Goal: Task Accomplishment & Management: Use online tool/utility

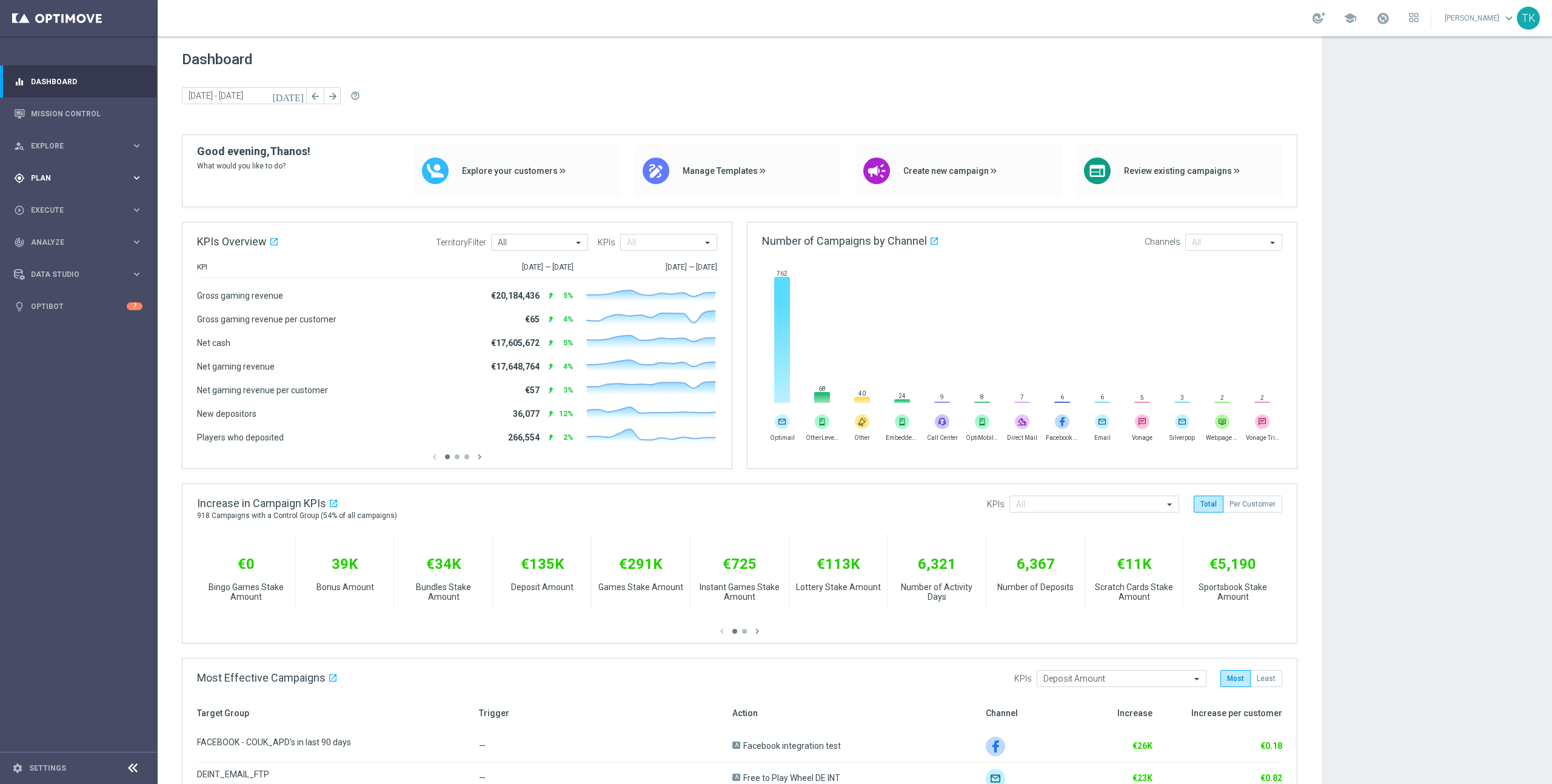
click at [126, 182] on span "Plan" at bounding box center [81, 177] width 100 height 7
click at [133, 240] on icon "keyboard_arrow_right" at bounding box center [137, 239] width 11 height 11
click at [51, 255] on link "Optimail" at bounding box center [81, 257] width 89 height 10
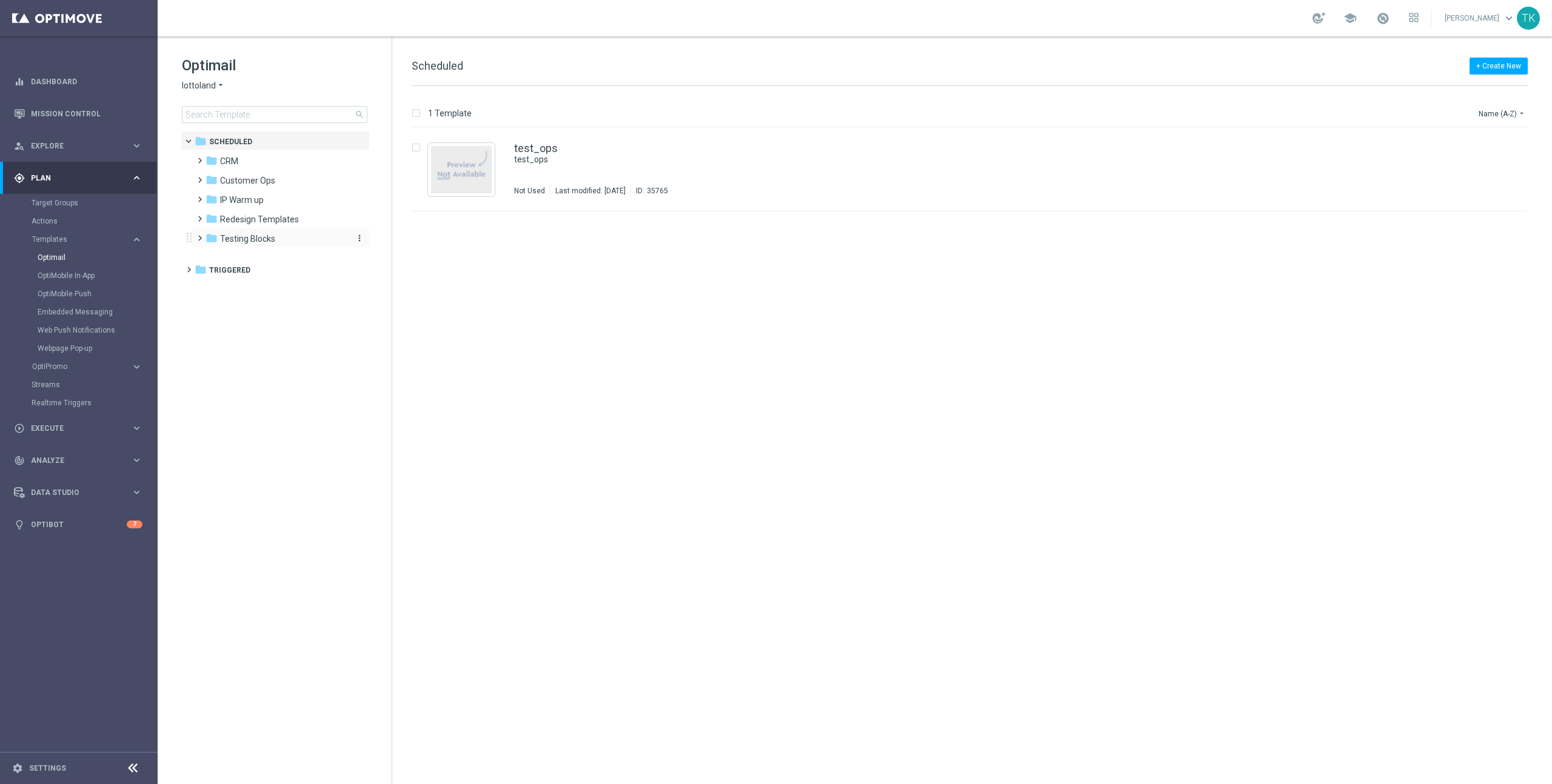
click at [248, 239] on span "Testing Blocks" at bounding box center [248, 239] width 55 height 11
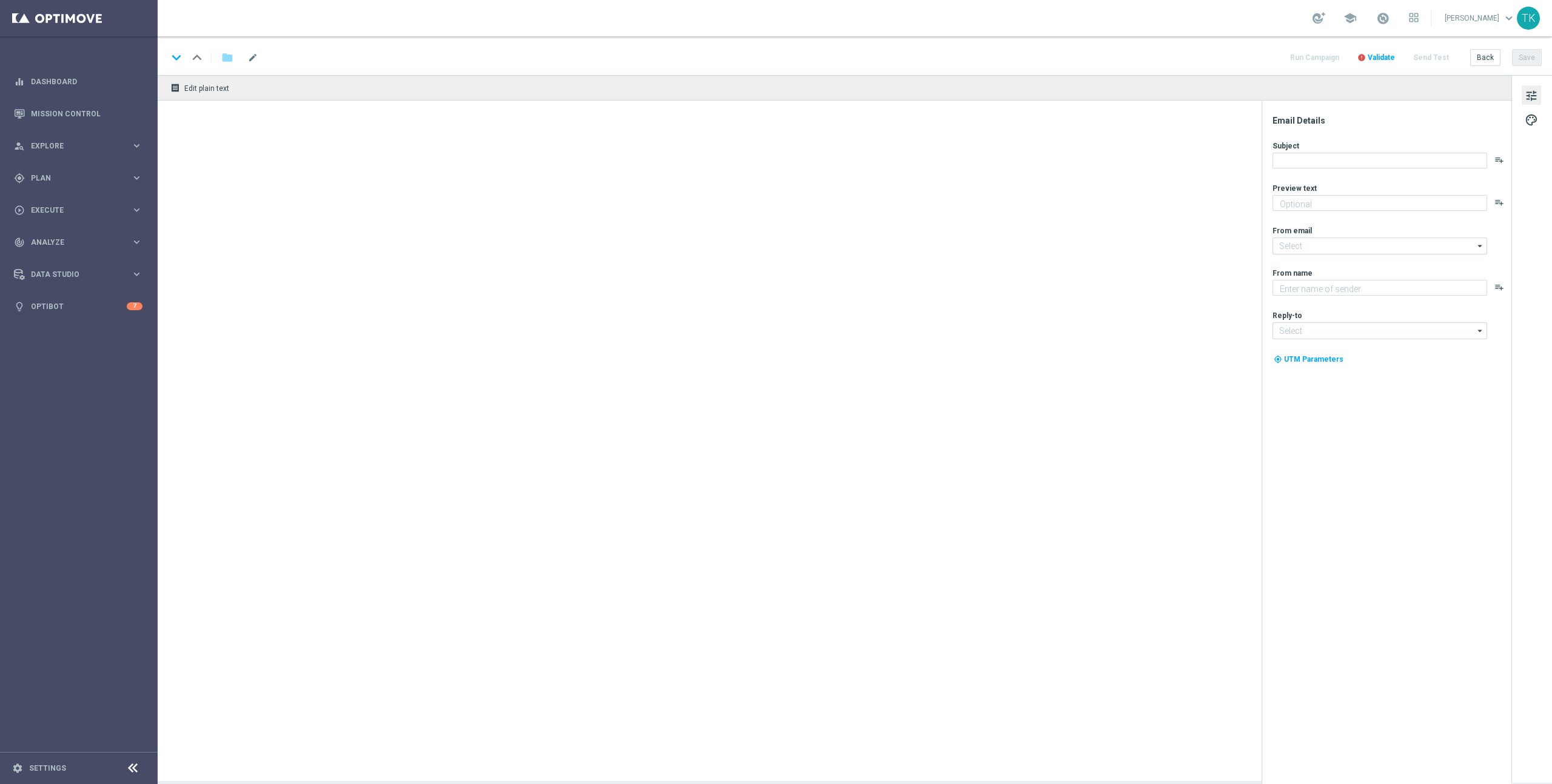
type input "[EMAIL_ADDRESS][DOMAIN_NAME]"
type textarea "Lottoland"
type input "[EMAIL_ADDRESS][DOMAIN_NAME]"
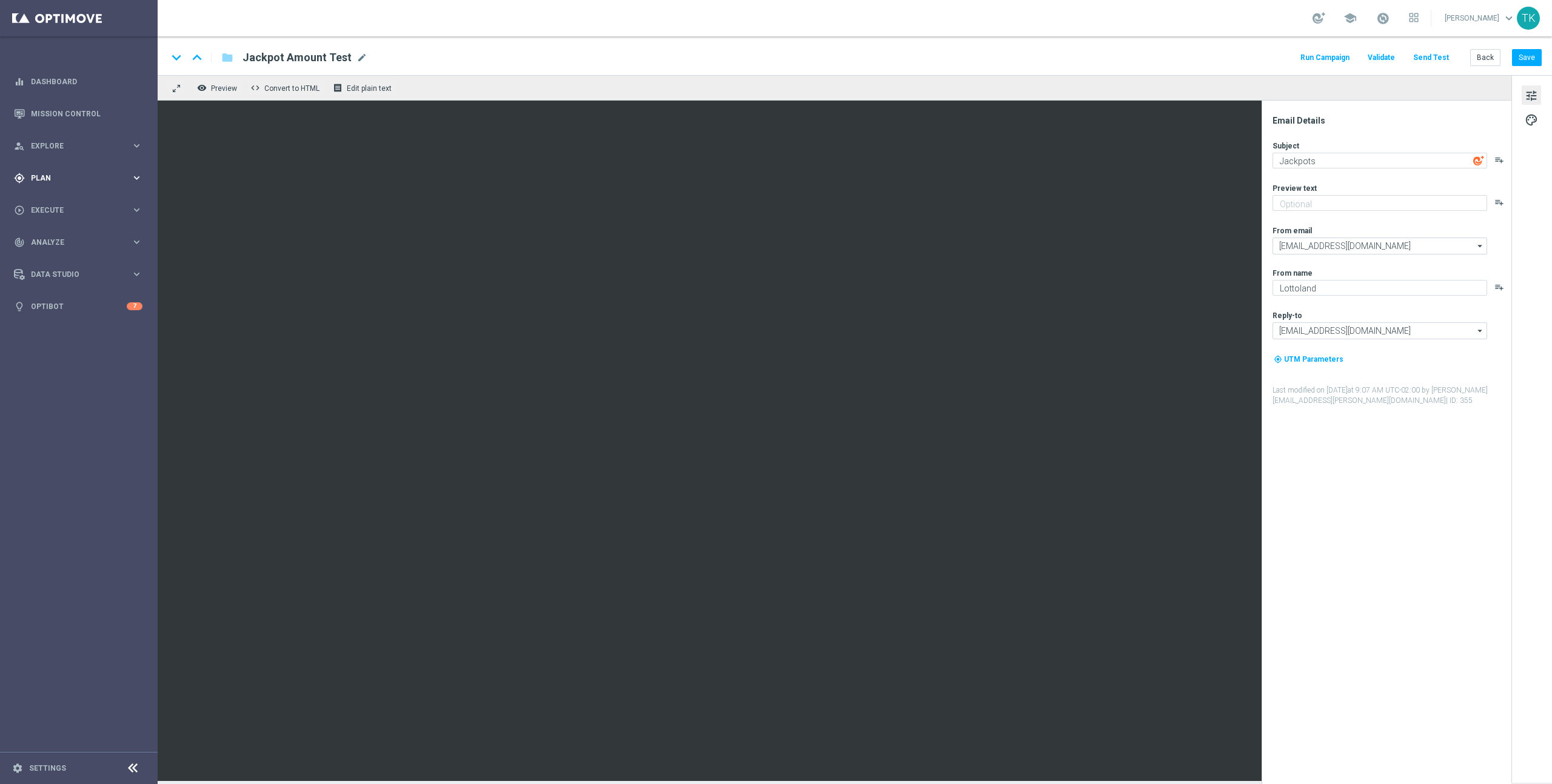
click at [82, 180] on span "Plan" at bounding box center [81, 177] width 100 height 7
click at [100, 258] on span "OptiPromo" at bounding box center [75, 257] width 86 height 7
click at [92, 239] on span "Templates" at bounding box center [75, 239] width 86 height 7
click at [68, 291] on link "OptiMobile Push" at bounding box center [81, 294] width 89 height 10
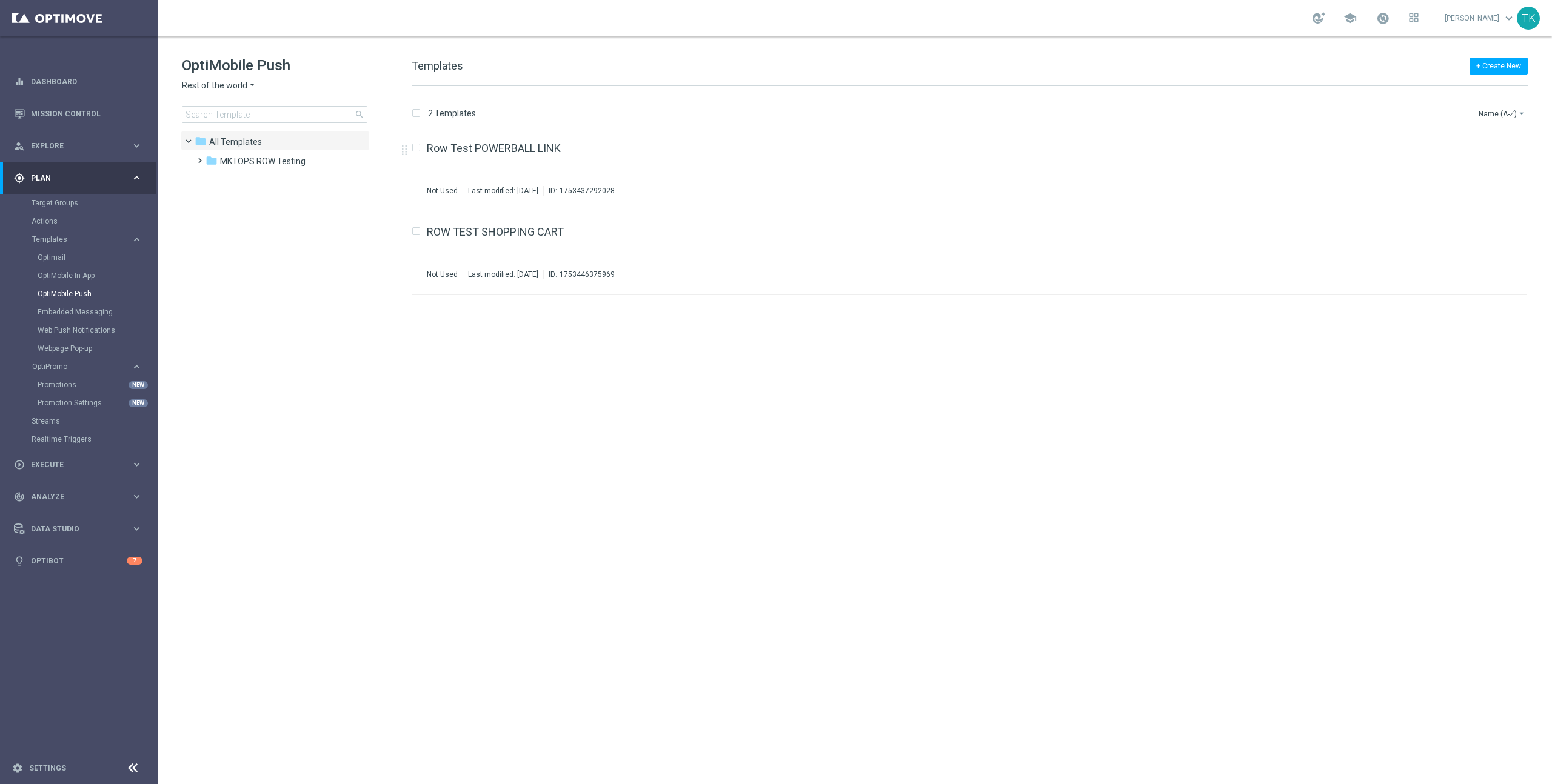
click at [235, 84] on span "Rest of the world" at bounding box center [214, 85] width 65 height 11
click at [231, 220] on div "UK" at bounding box center [228, 225] width 91 height 15
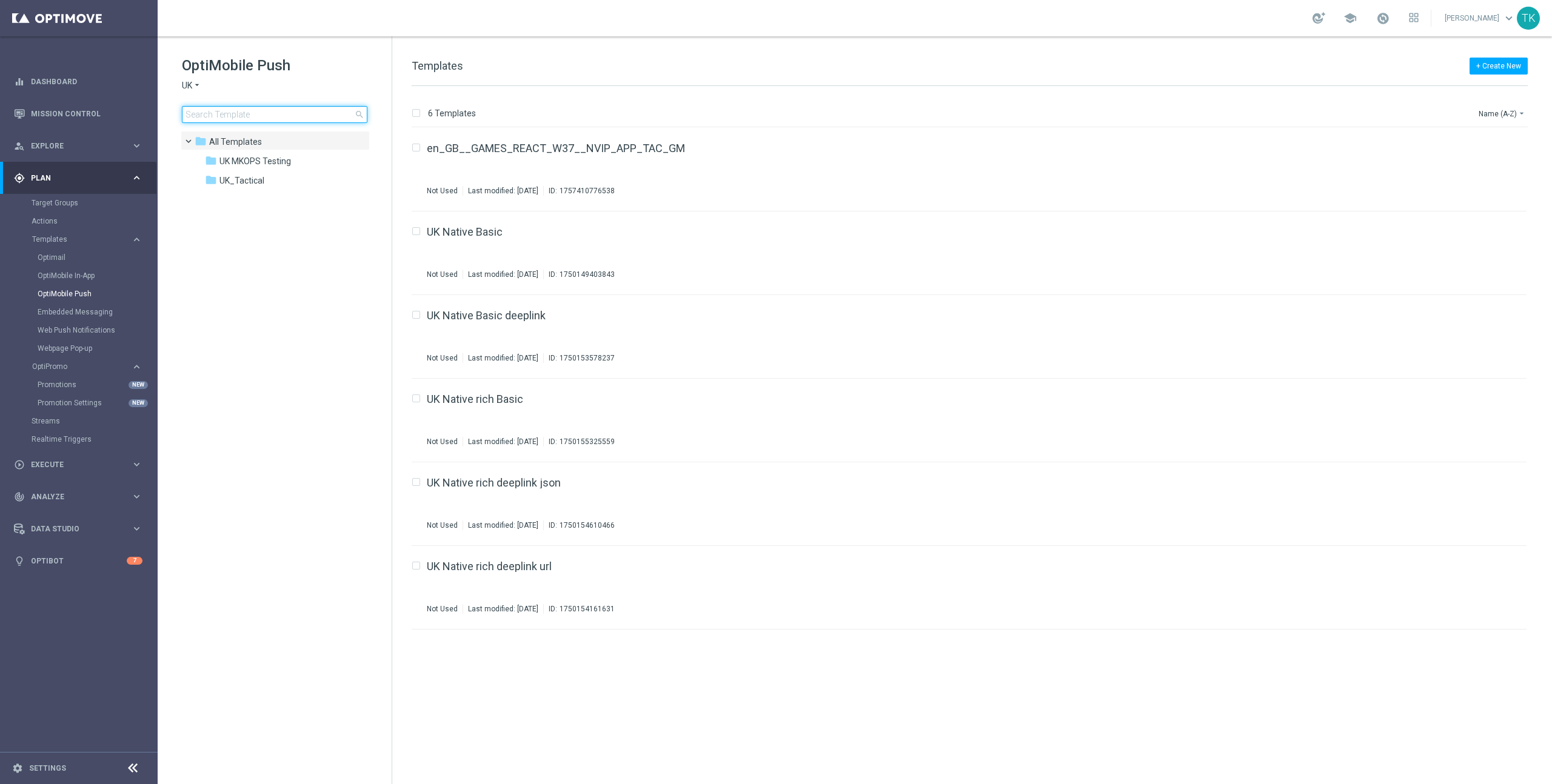
click at [265, 115] on input at bounding box center [274, 114] width 186 height 17
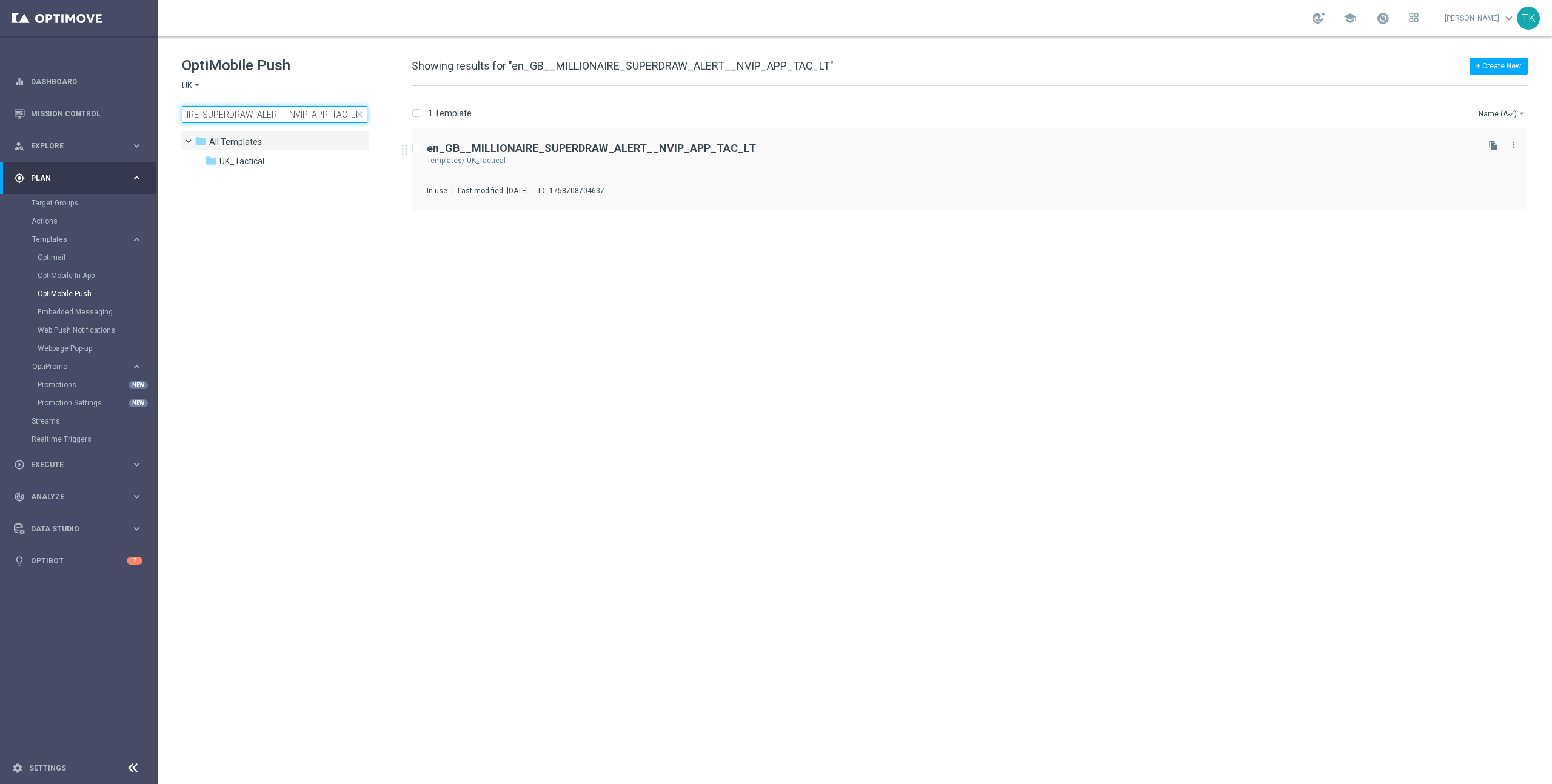
type input "en_GB__MILLIONAIRE_SUPERDRAW_ALERT__NVIP_APP_TAC_LT"
